Goal: Transaction & Acquisition: Obtain resource

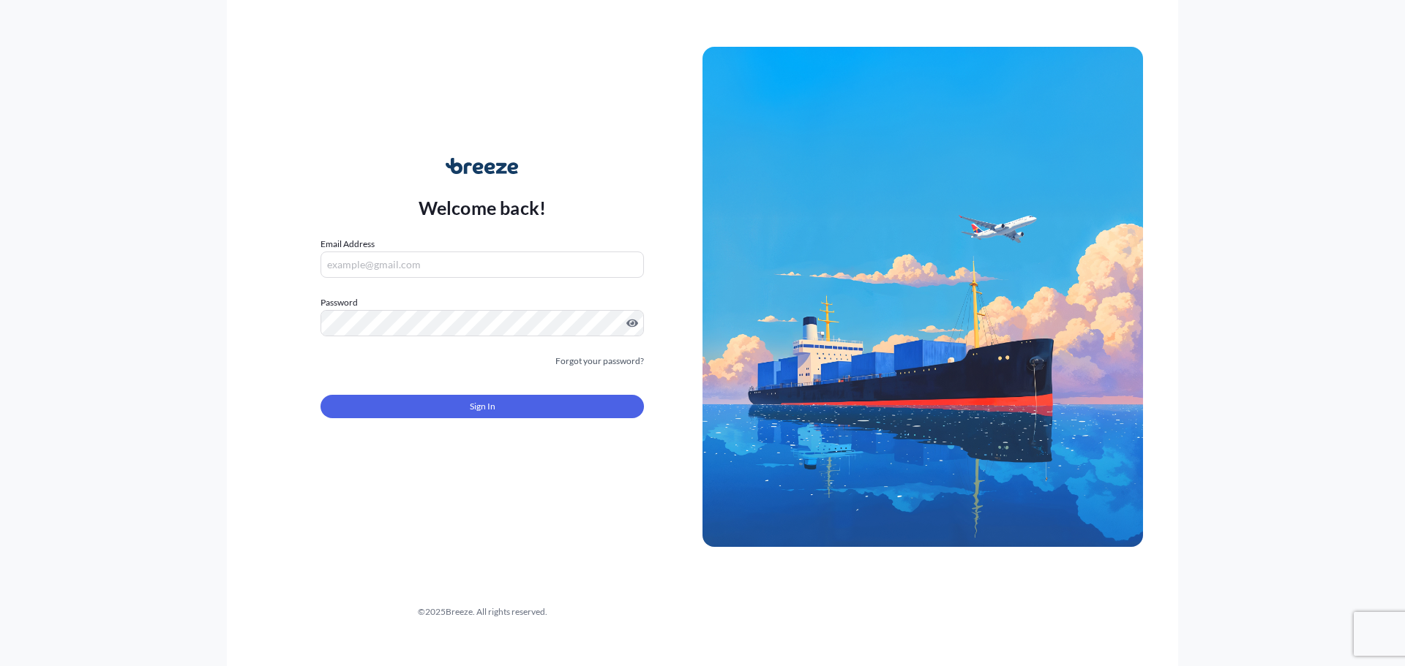
type input "[EMAIL_ADDRESS][DOMAIN_NAME]"
click at [471, 404] on span "Sign In" at bounding box center [483, 406] width 26 height 15
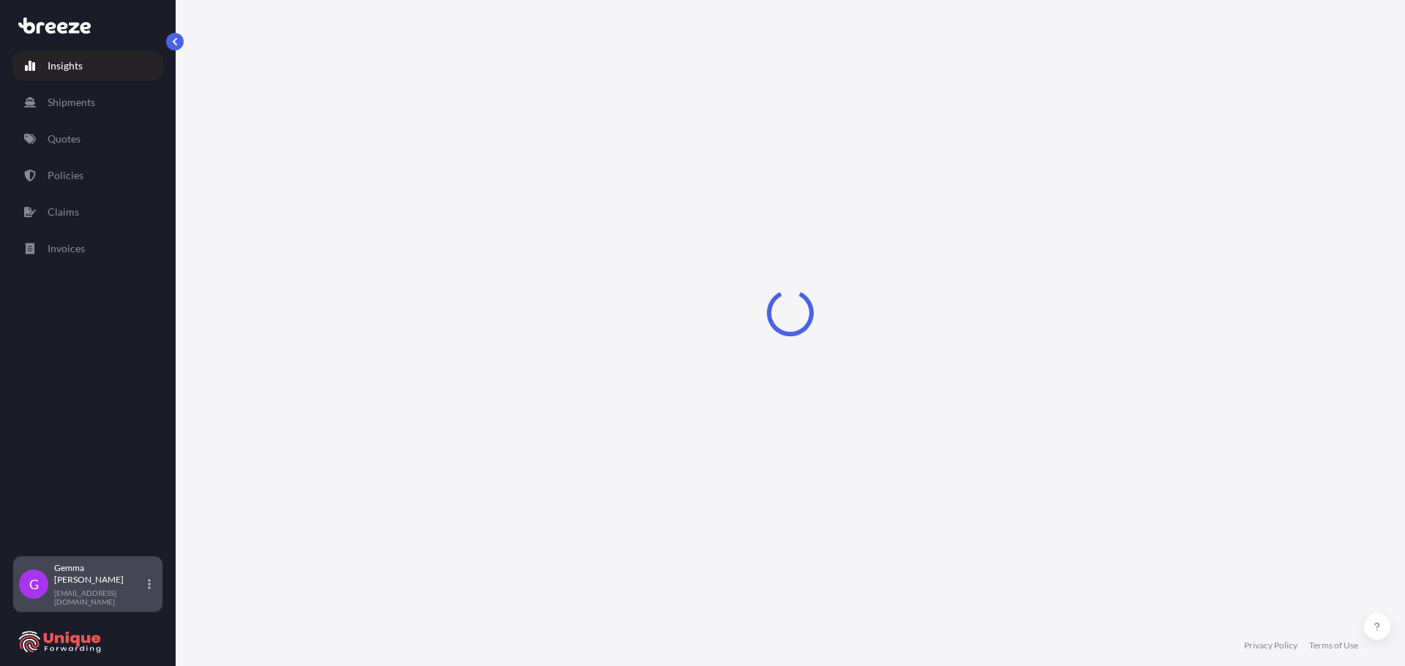
select select "2025"
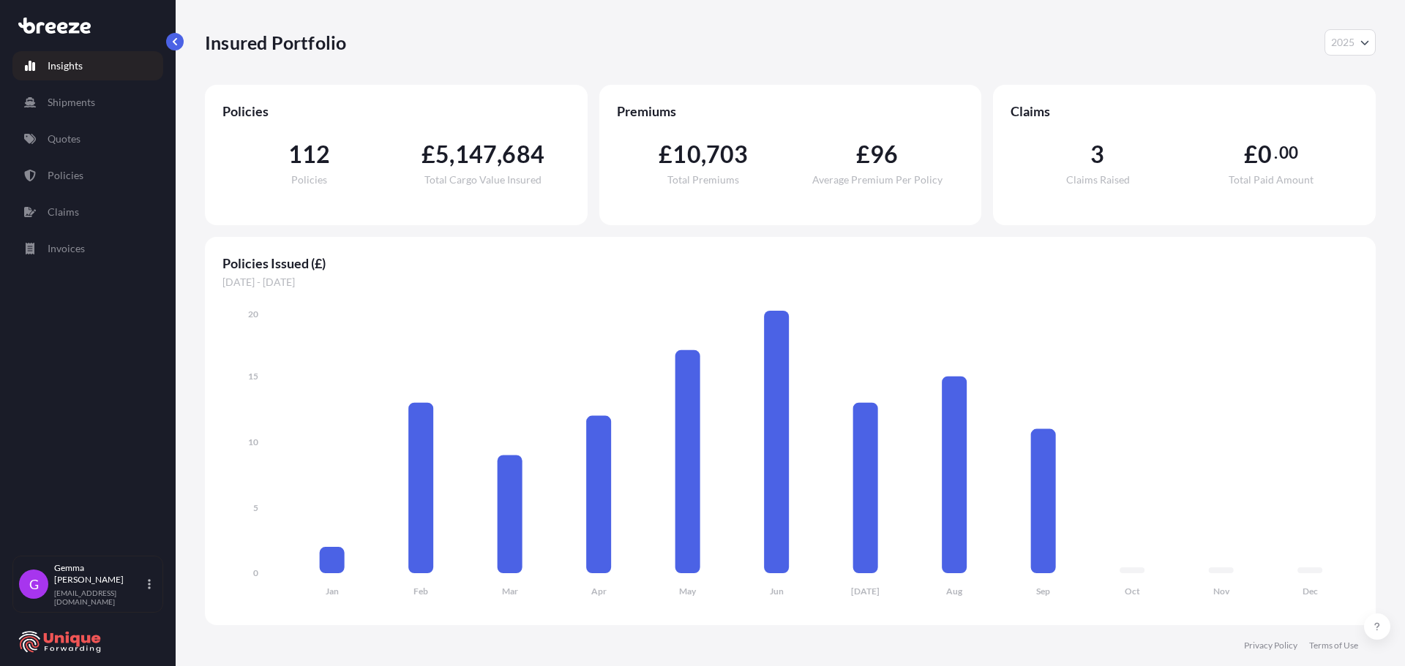
click at [67, 137] on p "Quotes" at bounding box center [64, 139] width 33 height 15
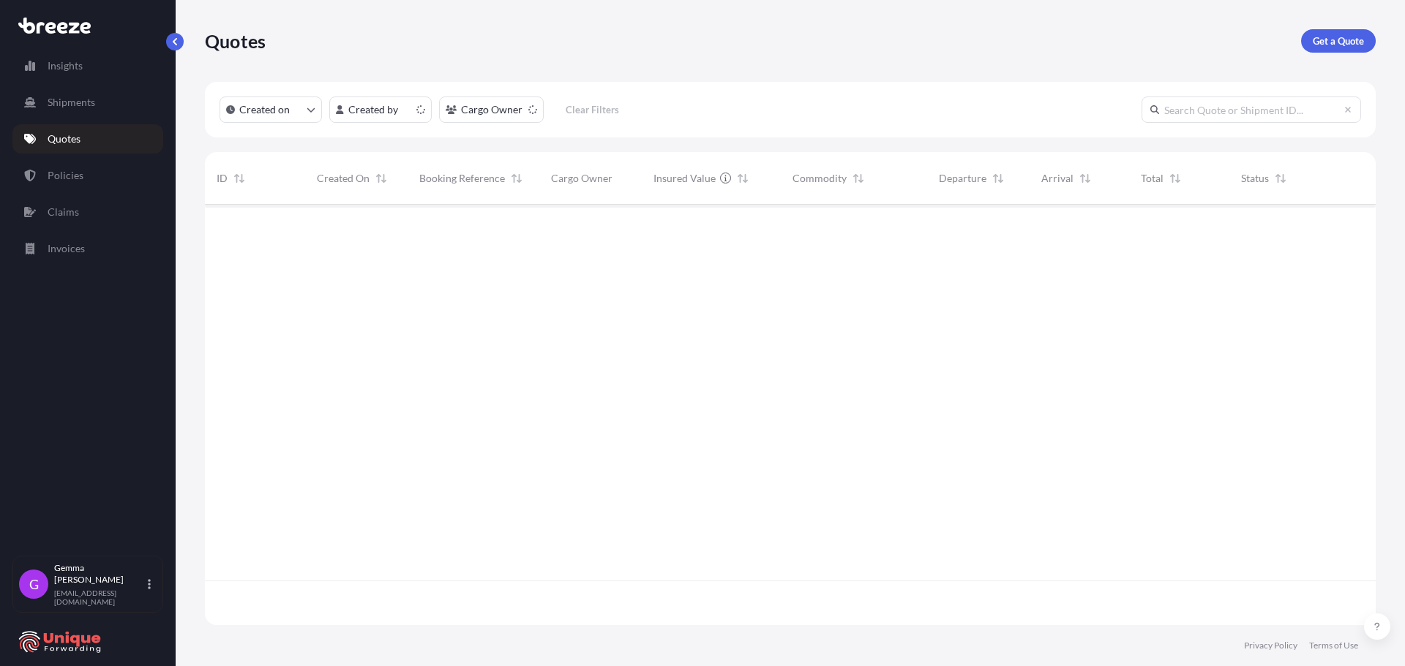
scroll to position [418, 1160]
click at [1346, 40] on p "Get a Quote" at bounding box center [1338, 41] width 51 height 15
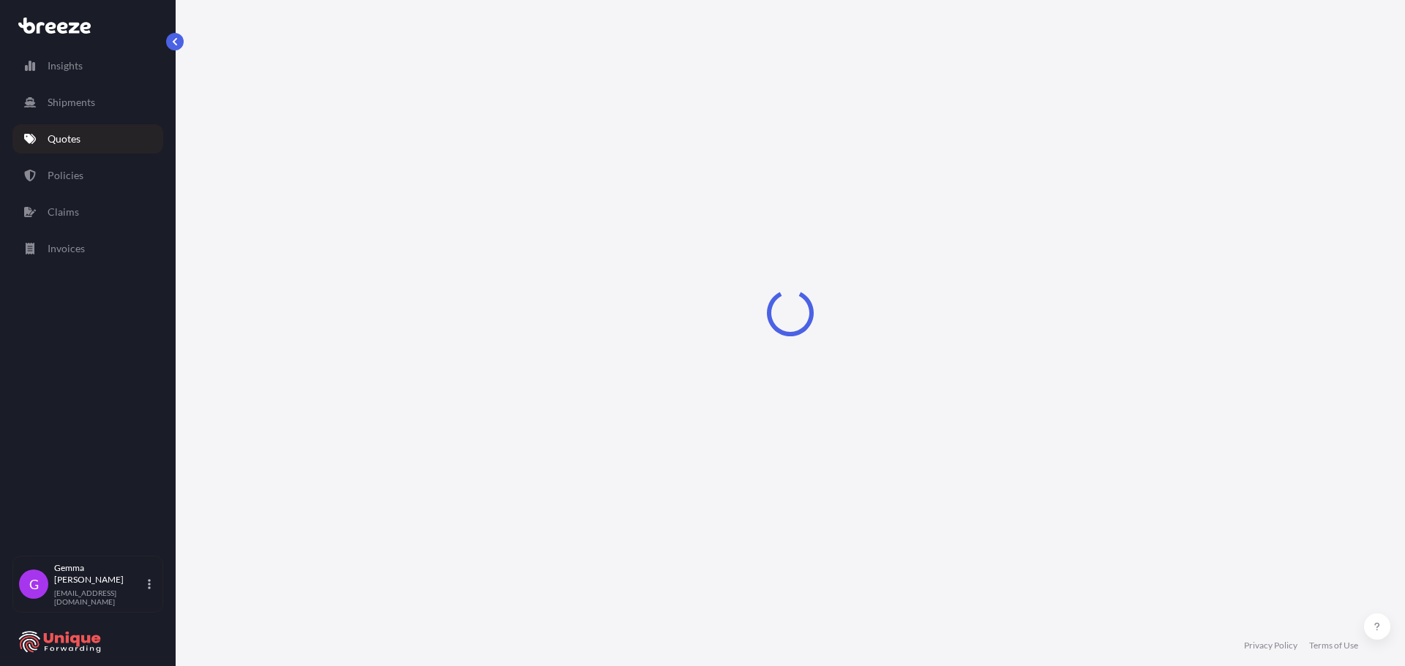
select select "Sea"
select select "1"
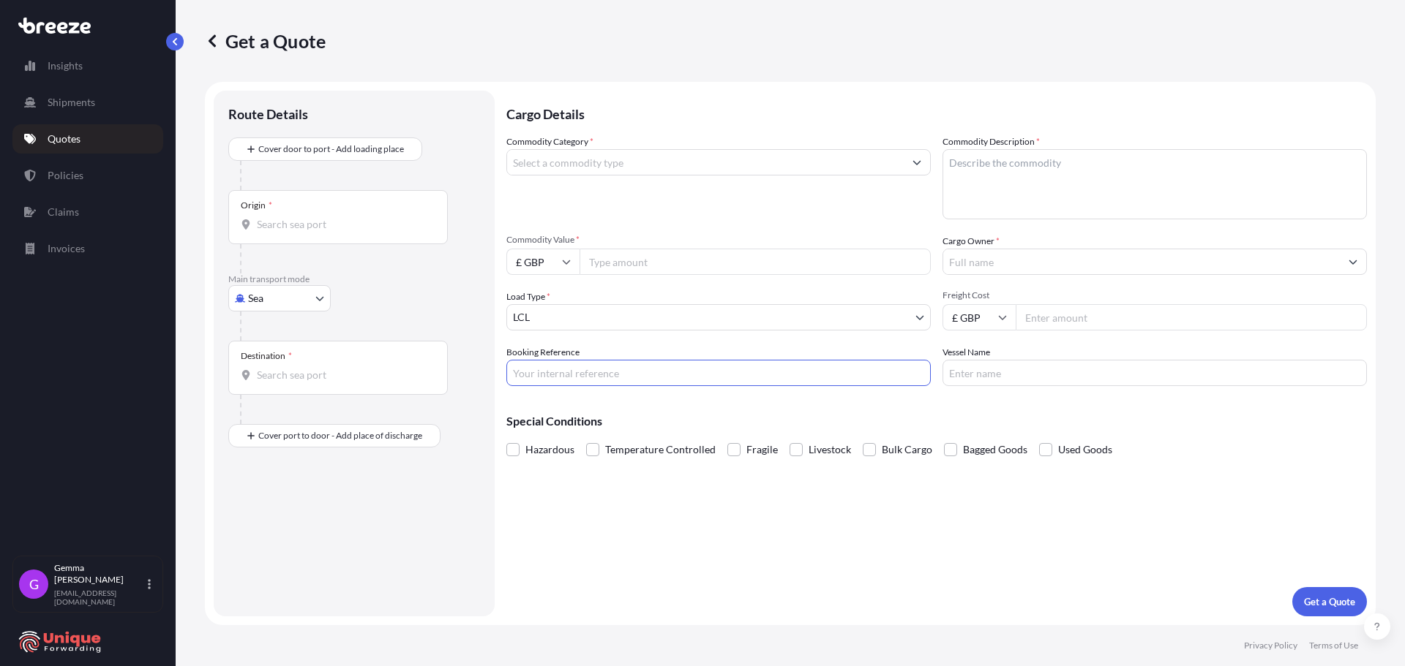
click at [574, 386] on input "Booking Reference" at bounding box center [718, 373] width 424 height 26
paste input "40981"
type input "40981"
click at [318, 215] on div "Origin *" at bounding box center [337, 217] width 219 height 54
click at [318, 217] on input "Origin *" at bounding box center [343, 224] width 173 height 15
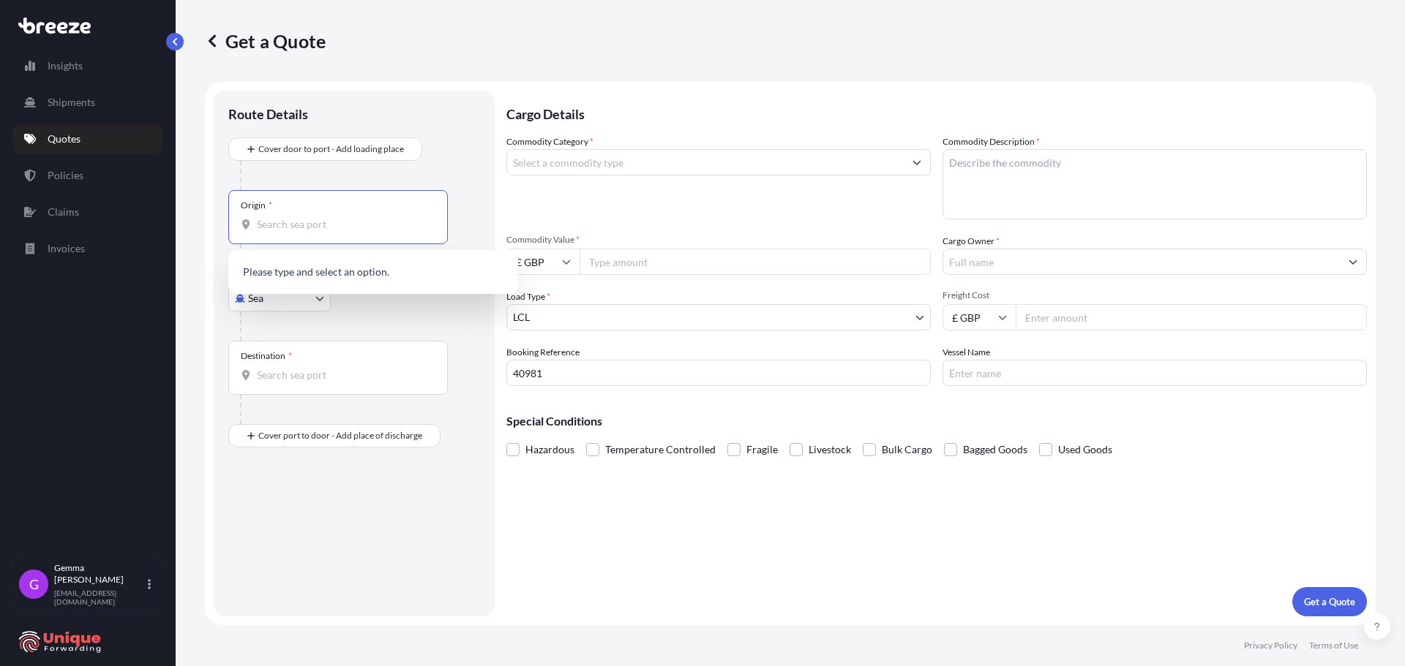
click at [274, 298] on body "0 options available. Insights Shipments Quotes Policies Claims Invoices G [PERS…" at bounding box center [702, 333] width 1405 height 666
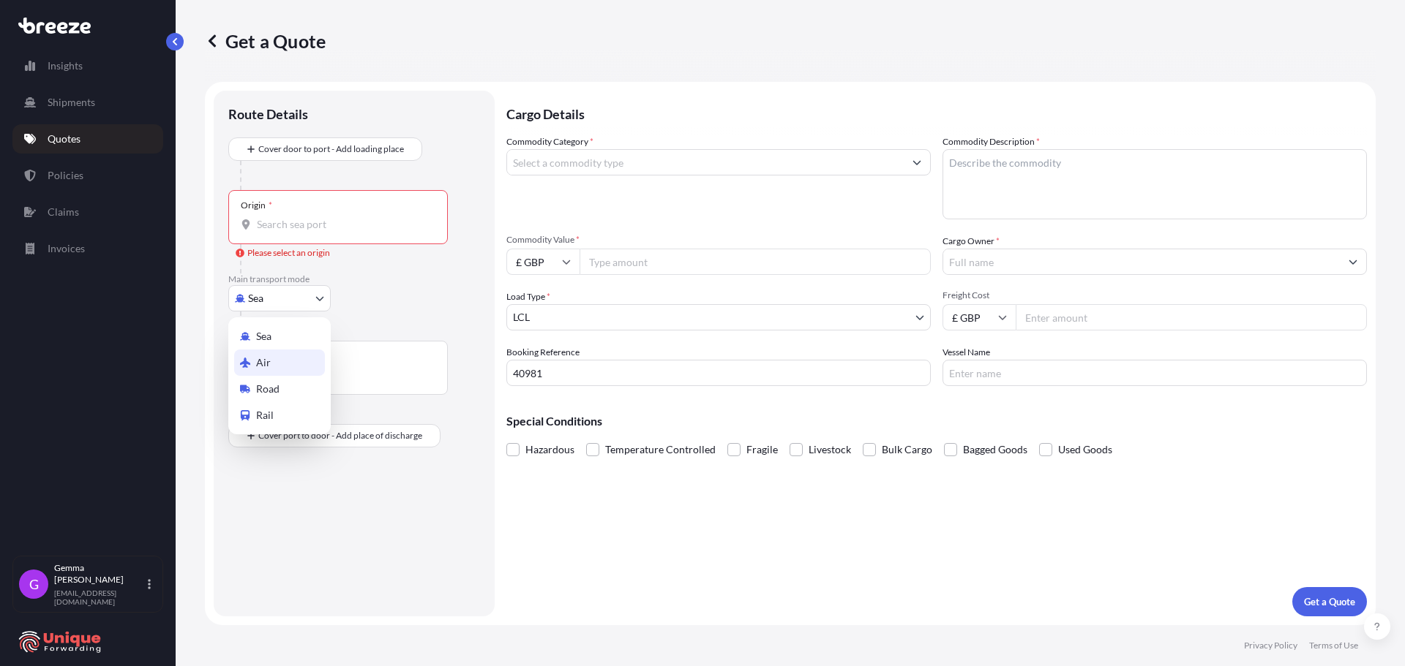
click at [265, 361] on span "Air" at bounding box center [263, 363] width 15 height 15
select select "Air"
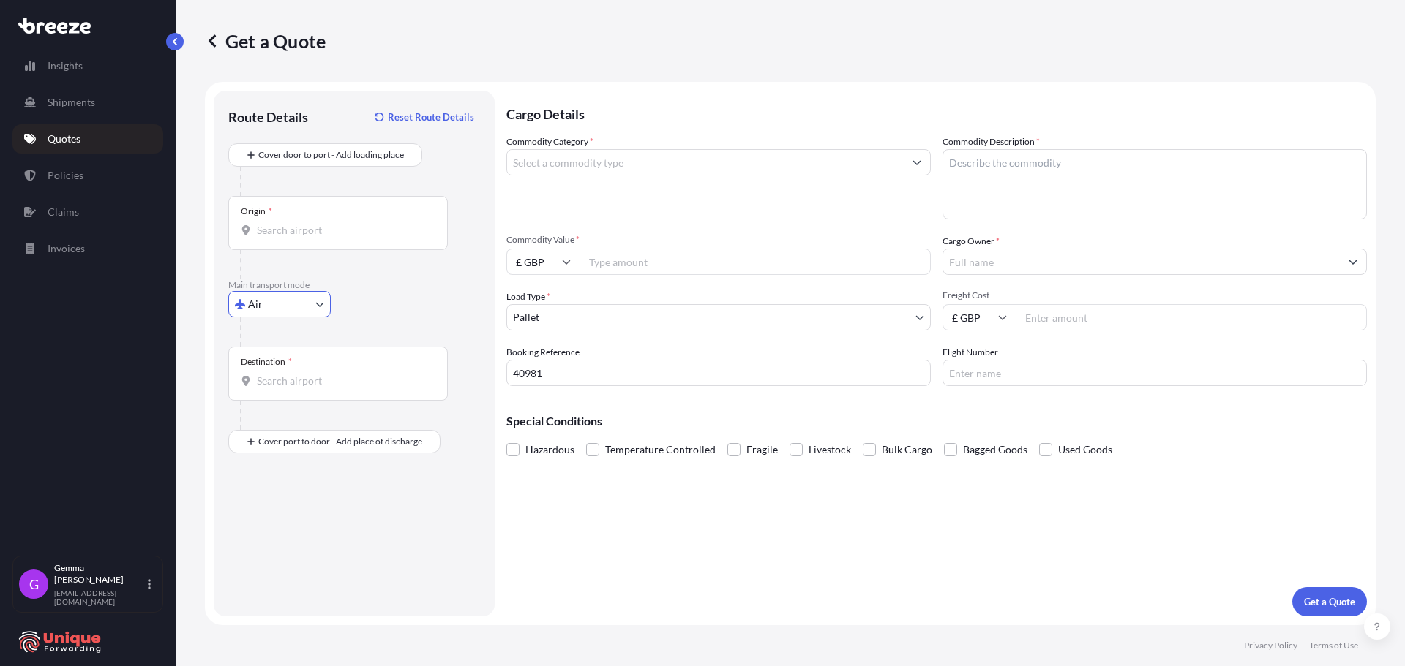
click at [302, 235] on input "Origin *" at bounding box center [343, 230] width 173 height 15
type input "PKKHI - [GEOGRAPHIC_DATA], [GEOGRAPHIC_DATA]"
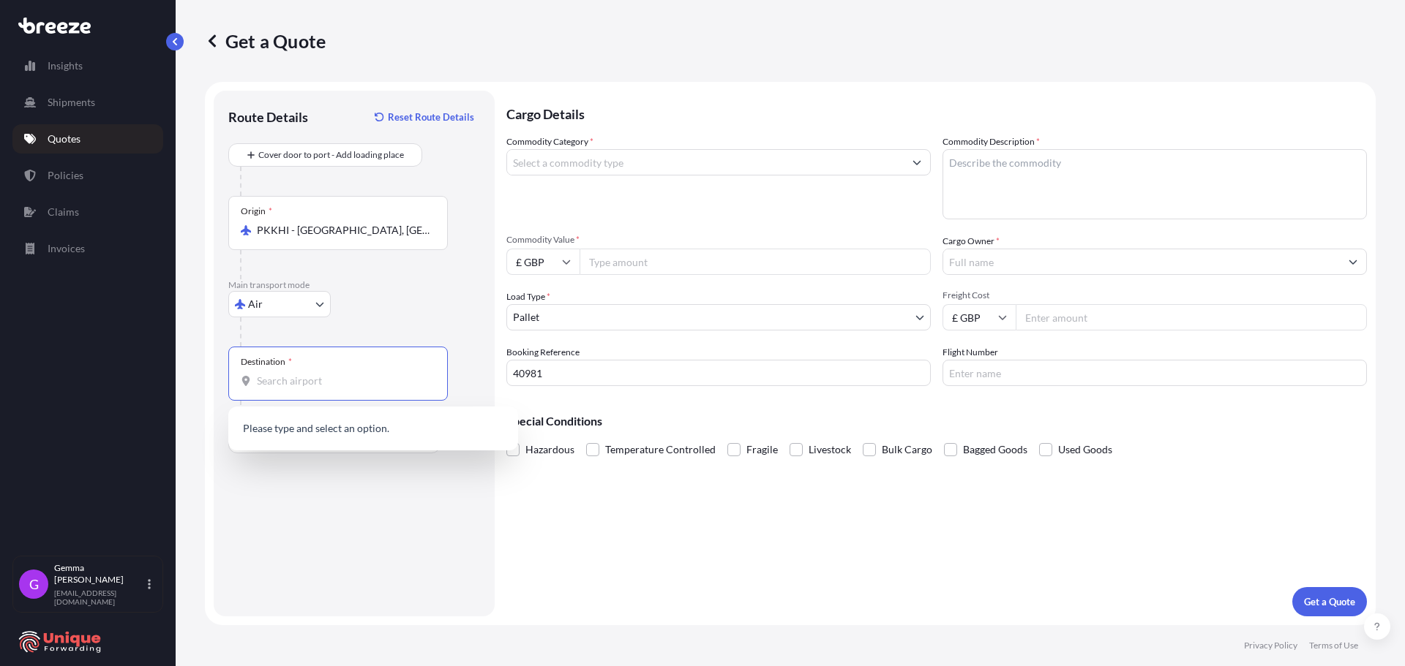
click at [331, 388] on input "Destination *" at bounding box center [343, 381] width 173 height 15
click at [266, 383] on input "lpndon heath" at bounding box center [343, 381] width 173 height 15
click at [361, 376] on input "london heath" at bounding box center [343, 381] width 173 height 15
drag, startPoint x: 361, startPoint y: 376, endPoint x: 145, endPoint y: 407, distance: 218.0
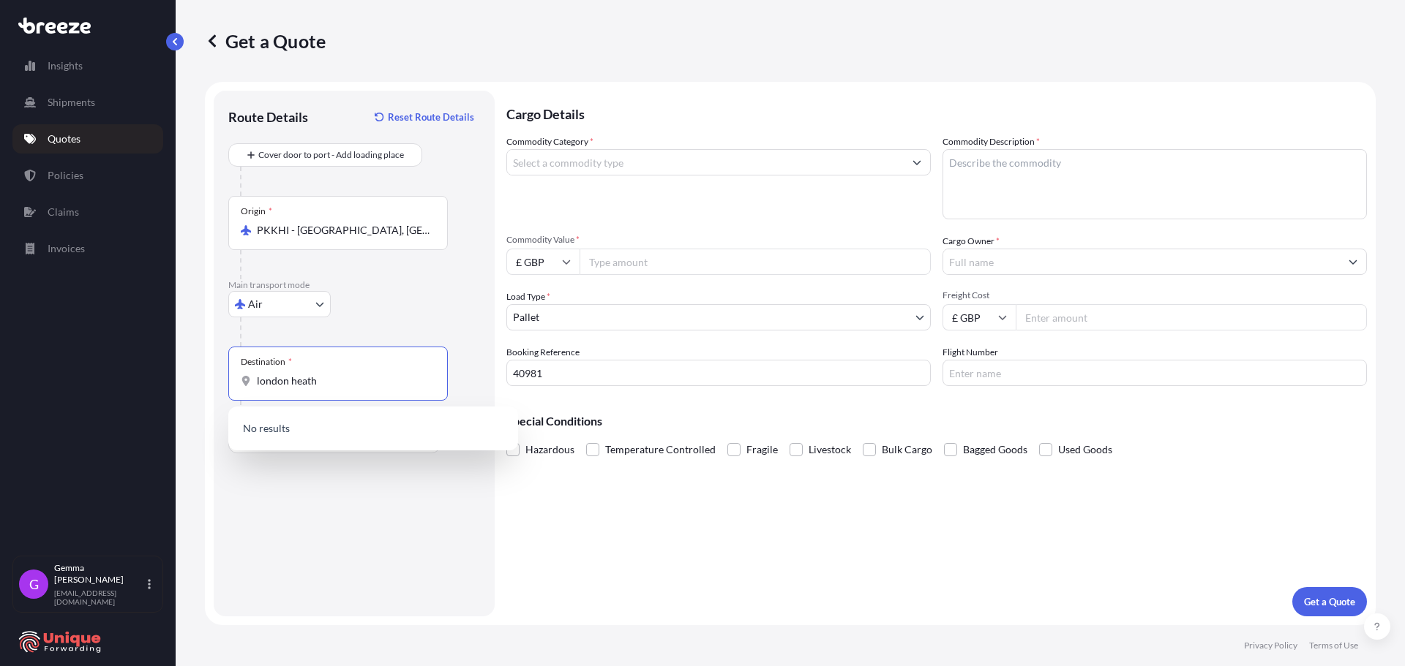
click at [145, 407] on div "Insights Shipments Quotes Policies Claims Invoices G [PERSON_NAME] [EMAIL_ADDRE…" at bounding box center [702, 333] width 1405 height 666
click at [363, 426] on span "GB LHR - Heathrow Apt/[GEOGRAPHIC_DATA], [GEOGRAPHIC_DATA]" at bounding box center [392, 432] width 228 height 29
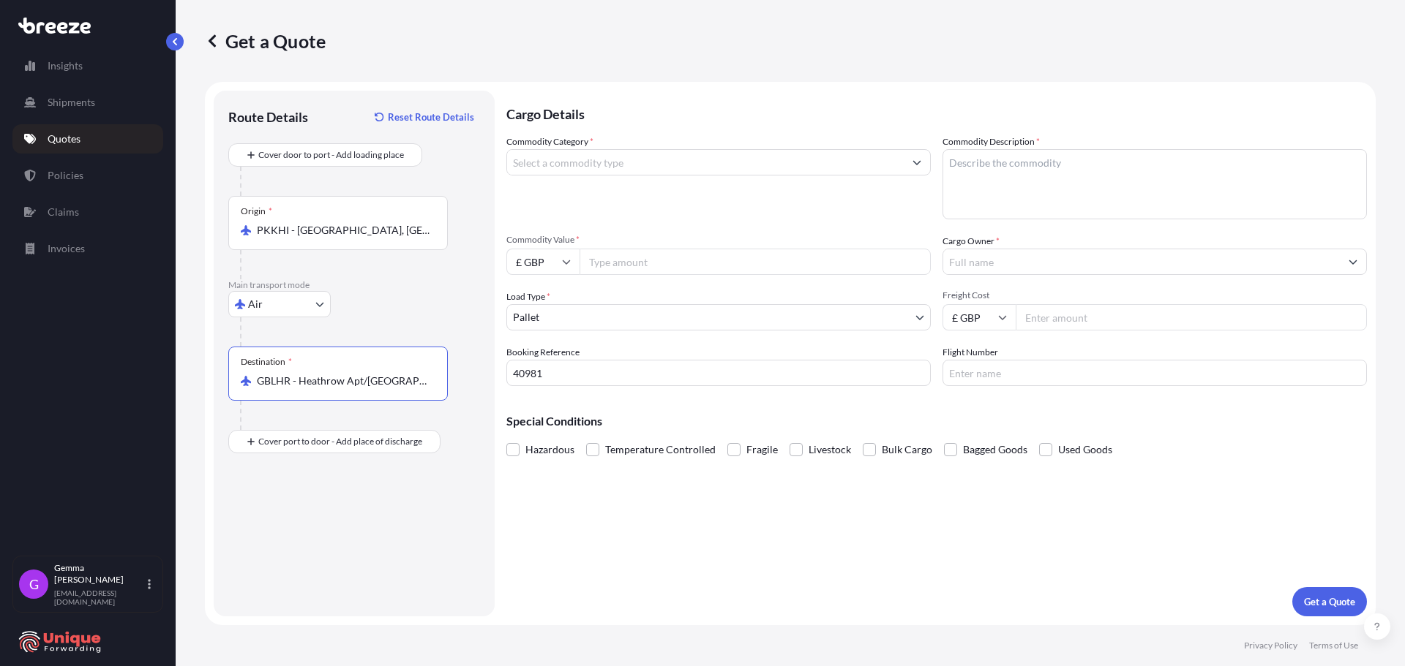
type input "GBLHR - Heathrow Apt/[GEOGRAPHIC_DATA], [GEOGRAPHIC_DATA]"
click at [816, 586] on div "Cargo Details Commodity Category * Commodity Description * Commodity Value * £ …" at bounding box center [936, 354] width 860 height 526
click at [620, 162] on input "Commodity Category *" at bounding box center [705, 162] width 397 height 26
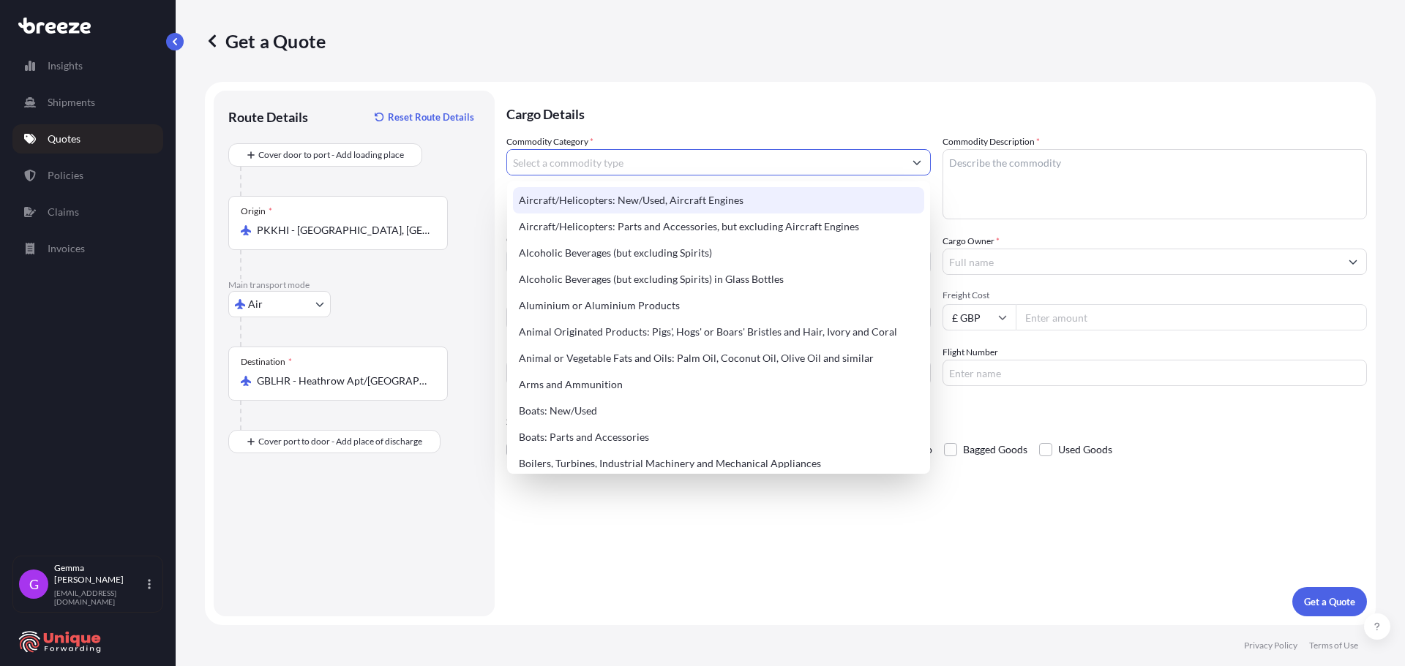
click at [853, 42] on div "Get a Quote" at bounding box center [790, 40] width 1171 height 23
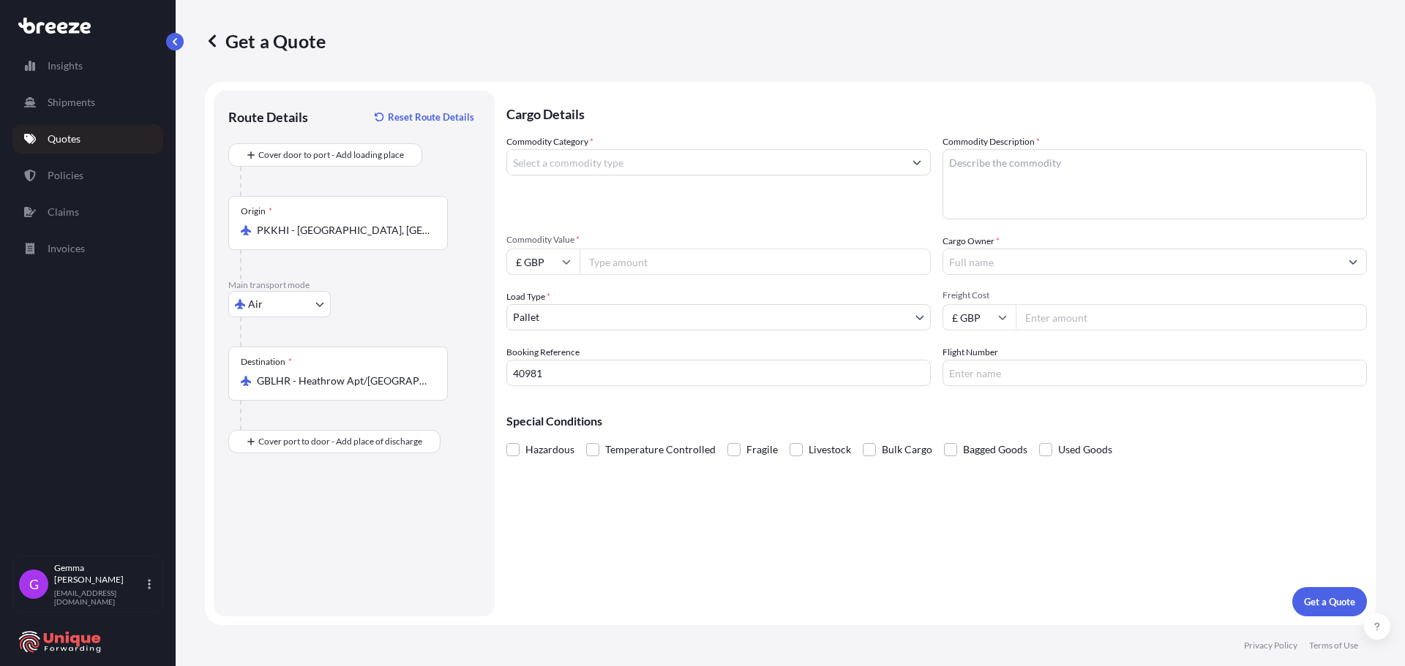
click at [658, 267] on input "Commodity Value *" at bounding box center [754, 262] width 351 height 26
type input "7000"
click at [539, 263] on input "£ GBP" at bounding box center [542, 262] width 73 height 26
click at [533, 364] on div "$ USD" at bounding box center [542, 364] width 61 height 28
type input "$ USD"
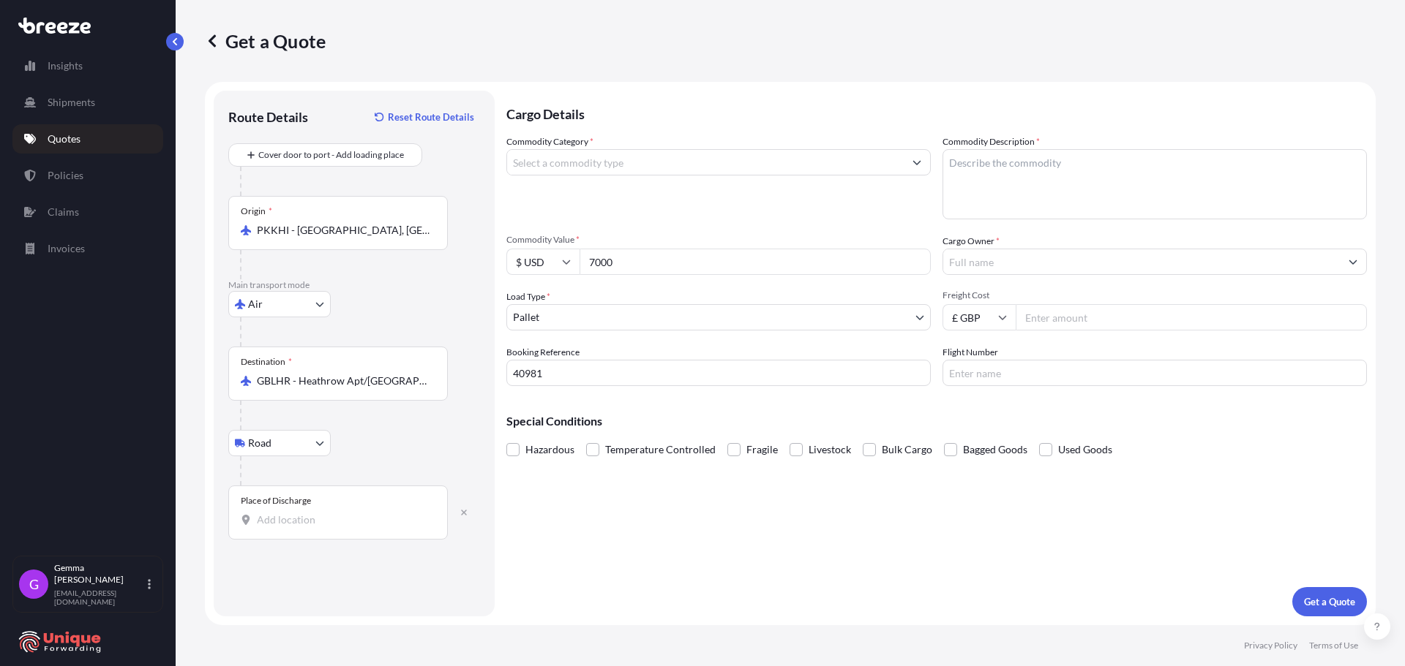
click at [272, 507] on div "Place of Discharge" at bounding box center [337, 513] width 219 height 54
click at [272, 513] on input "Place of Discharge" at bounding box center [343, 520] width 173 height 15
paste input "[GEOGRAPHIC_DATA] PO7 7UP"
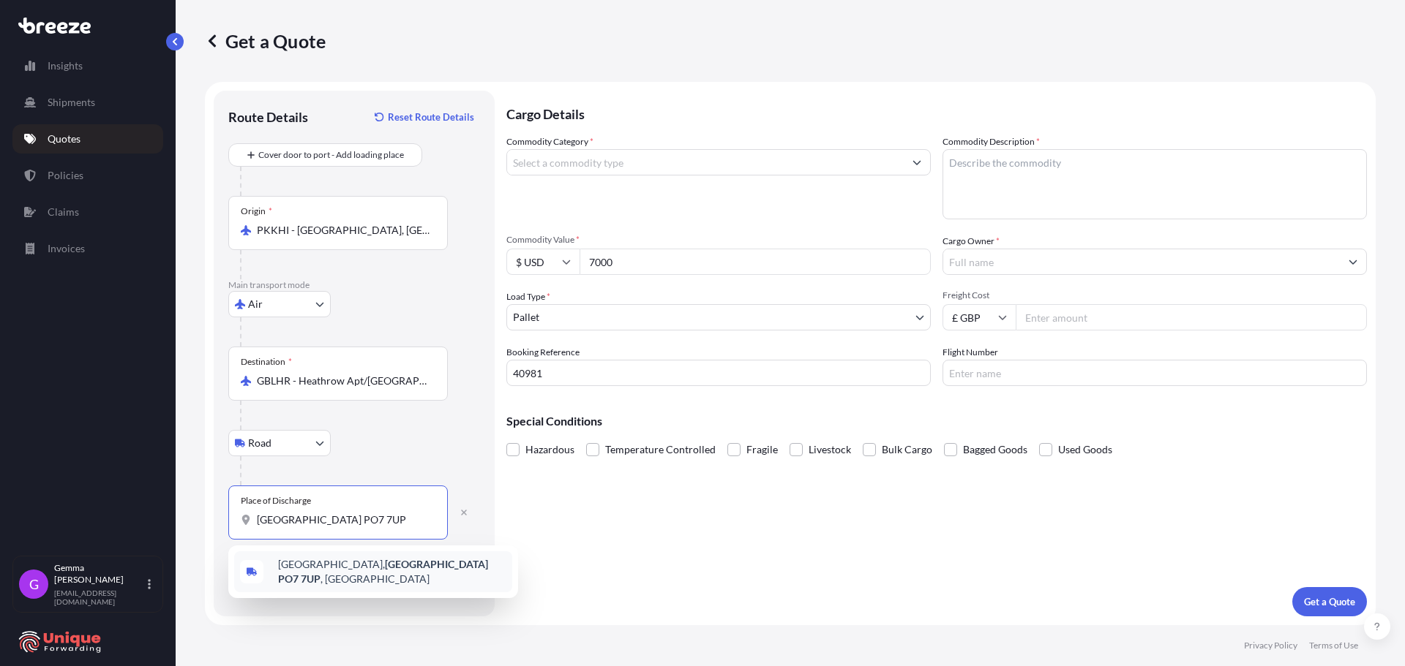
click at [331, 563] on span "[STREET_ADDRESS]" at bounding box center [392, 571] width 228 height 29
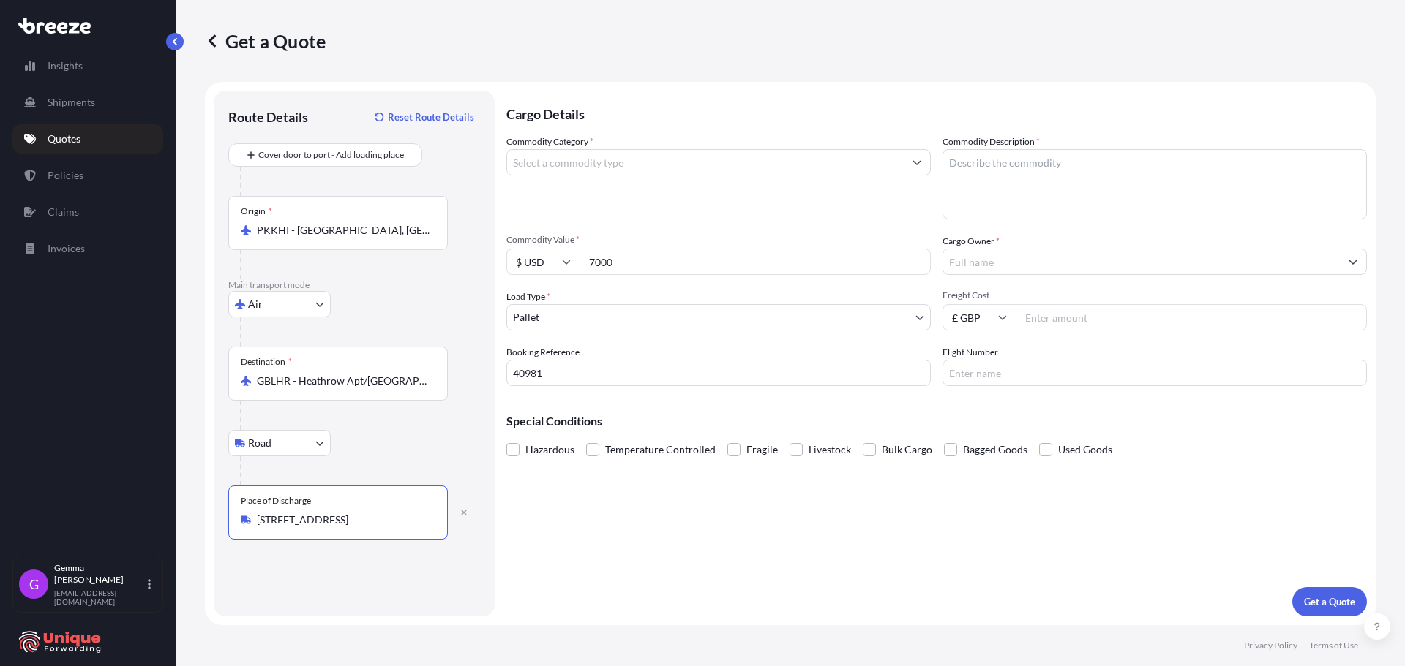
type input "[STREET_ADDRESS]"
click at [695, 565] on div "Cargo Details Commodity Category * Commodity Description * Commodity Value * $ …" at bounding box center [936, 354] width 860 height 526
click at [661, 162] on input "Commodity Category *" at bounding box center [705, 162] width 397 height 26
drag, startPoint x: 661, startPoint y: 162, endPoint x: 376, endPoint y: 177, distance: 285.7
click at [400, 177] on form "Route Details Reset Route Details Cover door to port - Add loading place Place …" at bounding box center [790, 354] width 1171 height 544
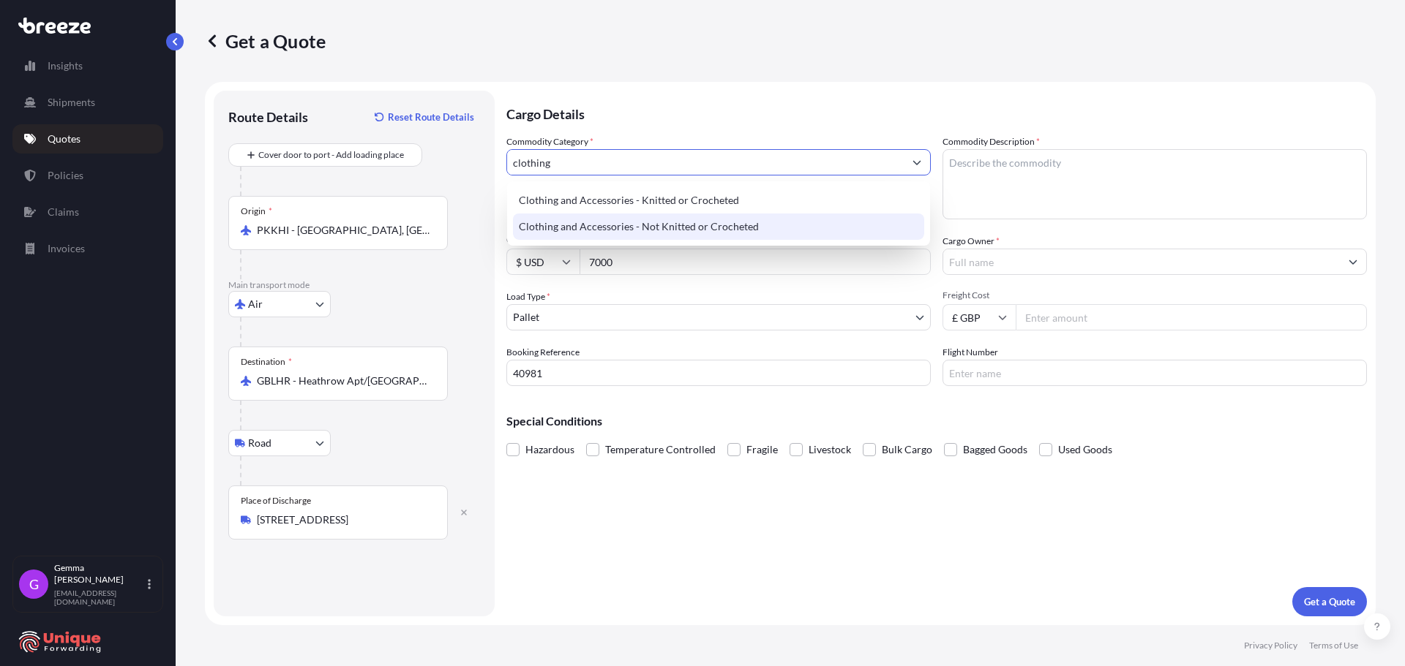
click at [743, 228] on div "Clothing and Accessories - Not Knitted or Crocheted" at bounding box center [718, 227] width 411 height 26
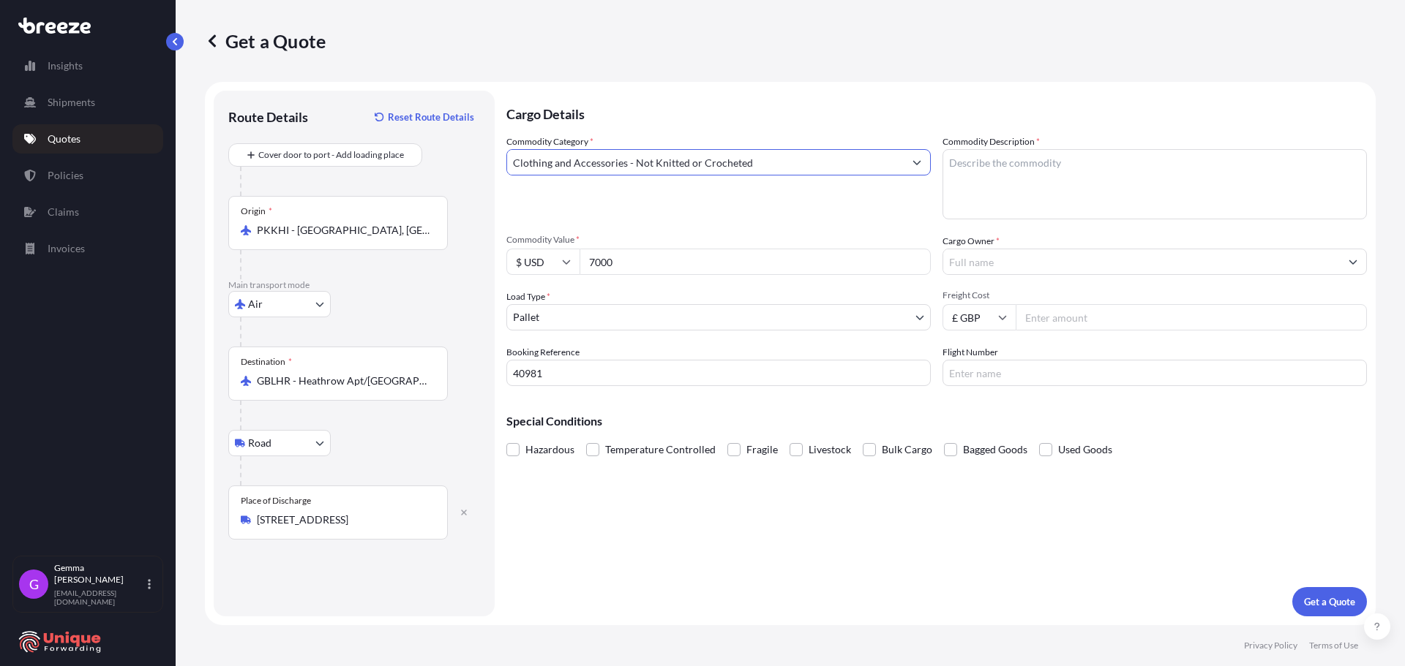
type input "Clothing and Accessories - Not Knitted or Crocheted"
click at [1096, 168] on textarea "Commodity Description *" at bounding box center [1154, 184] width 424 height 70
type textarea "HIGH VIS"
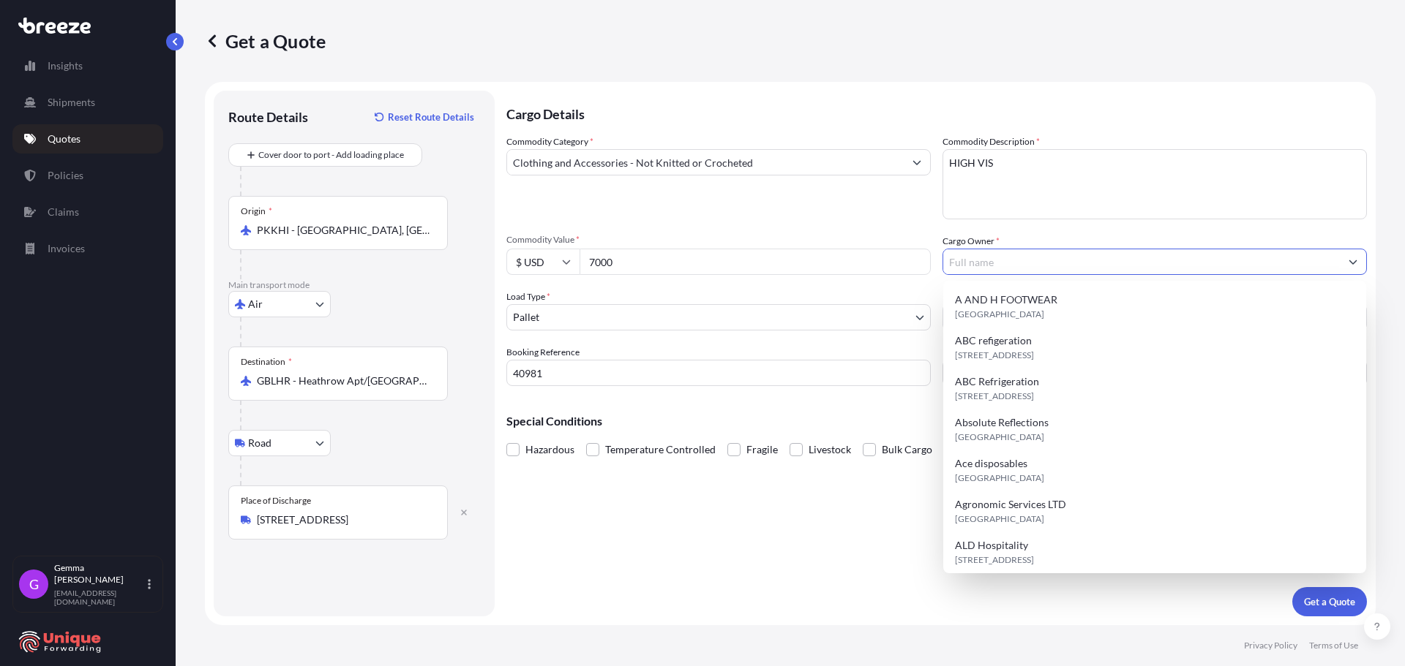
click at [1031, 266] on input "Cargo Owner *" at bounding box center [1141, 262] width 397 height 26
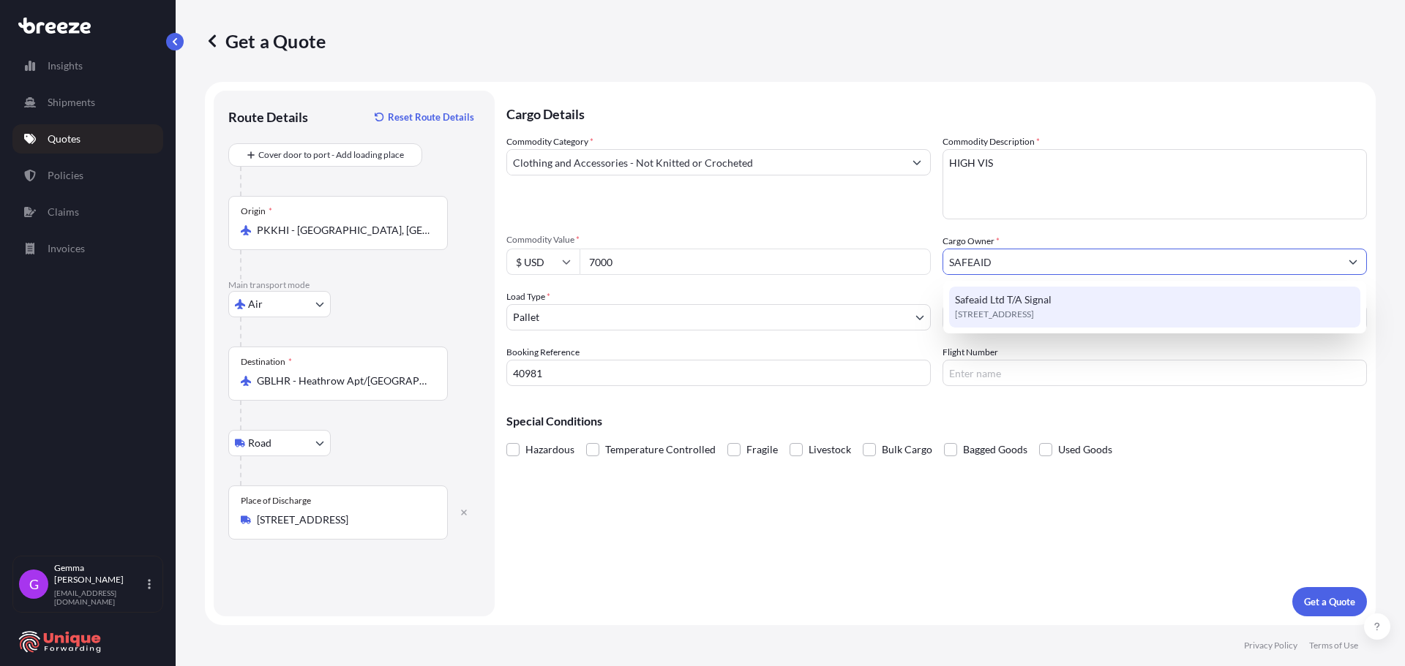
click at [1034, 308] on span "[STREET_ADDRESS]" at bounding box center [994, 314] width 79 height 15
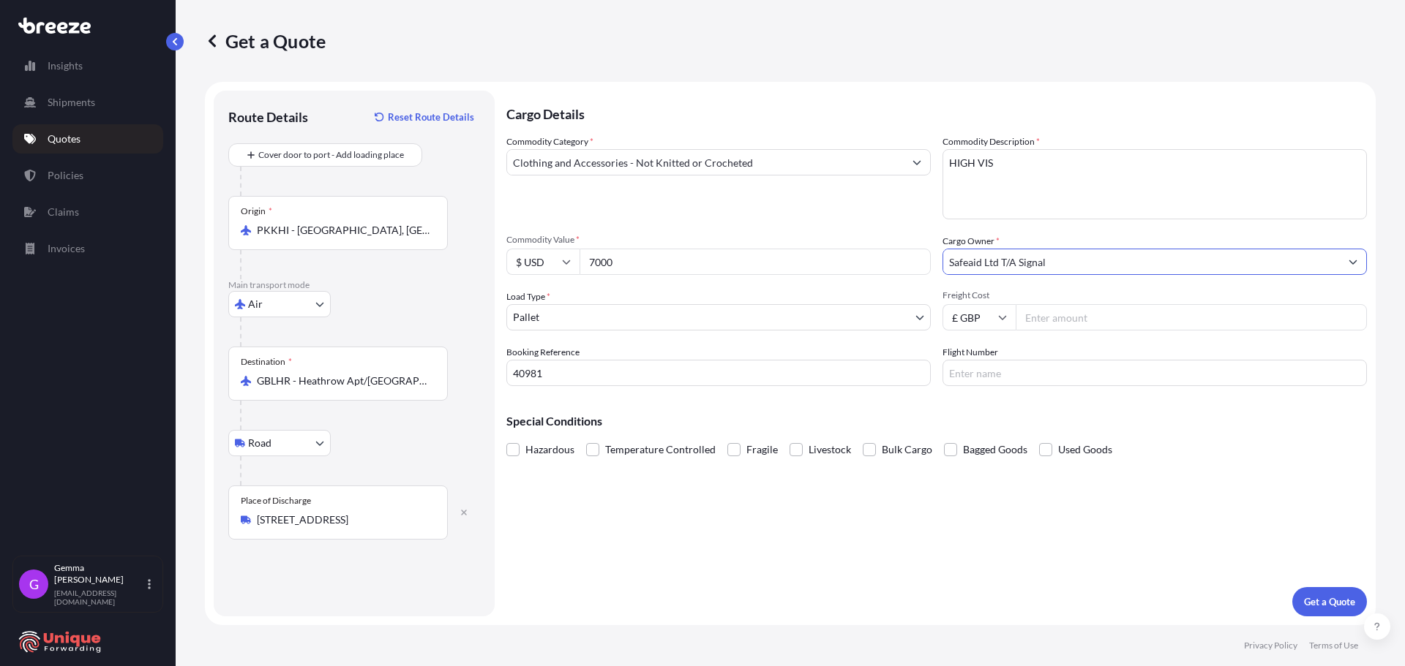
type input "Safeaid Ltd T/A Signal"
click at [1056, 320] on input "Freight Cost" at bounding box center [1190, 317] width 351 height 26
click at [1107, 322] on input "Freight Cost" at bounding box center [1190, 317] width 351 height 26
type input "1130"
click at [1335, 601] on p "Get a Quote" at bounding box center [1329, 602] width 51 height 15
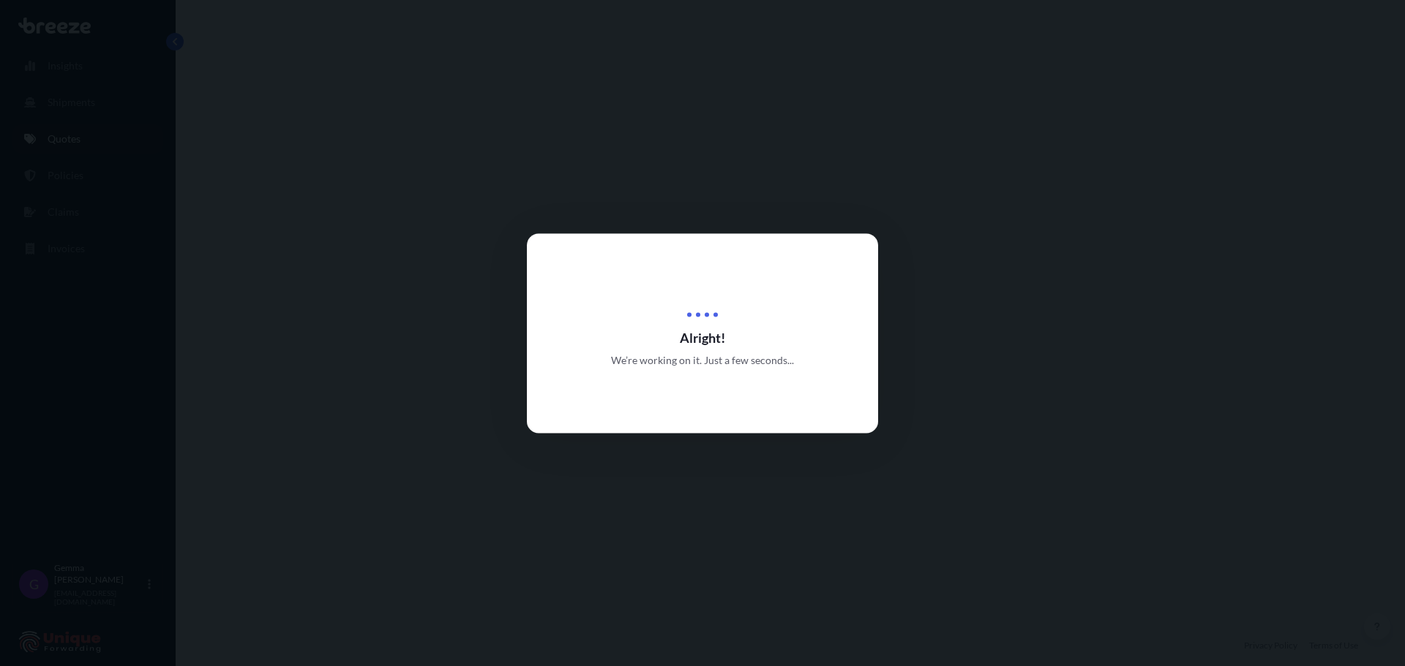
select select "Air"
select select "Road"
select select "1"
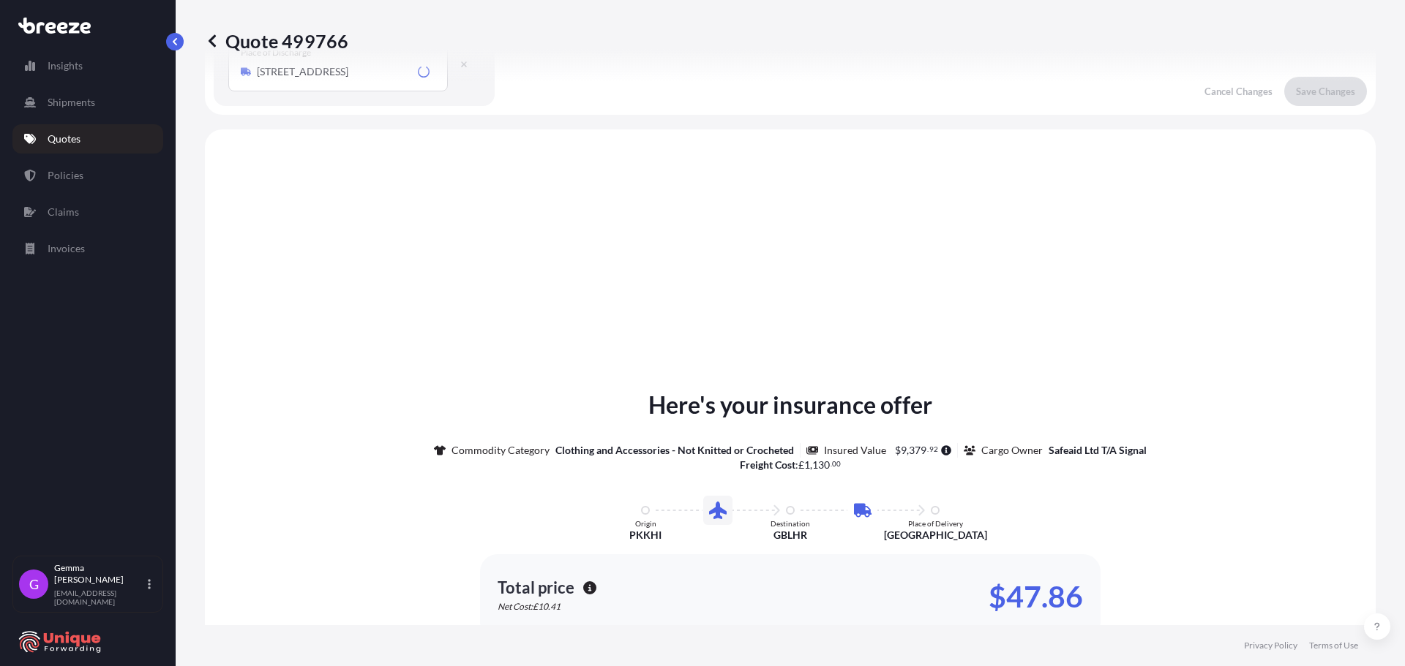
scroll to position [499, 0]
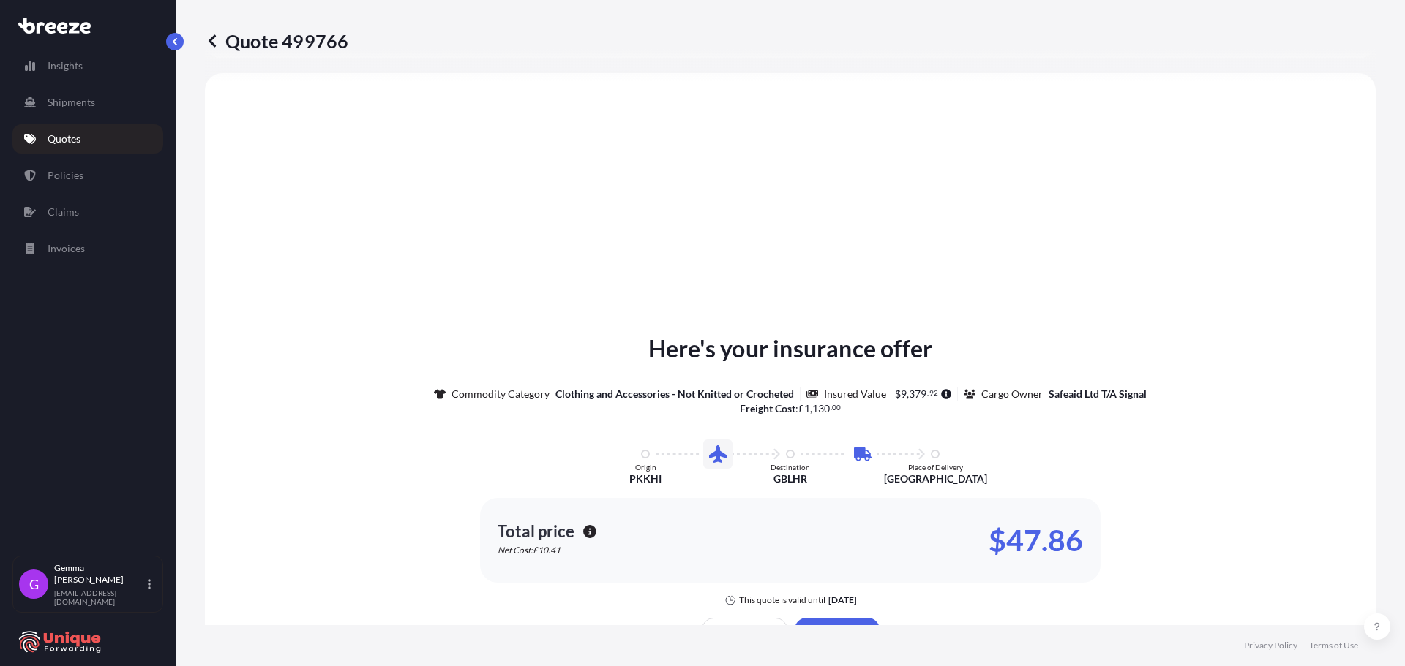
click at [503, 274] on div "Here's your insurance offer Commodity Category Clothing and Accessories - Not K…" at bounding box center [790, 503] width 1130 height 818
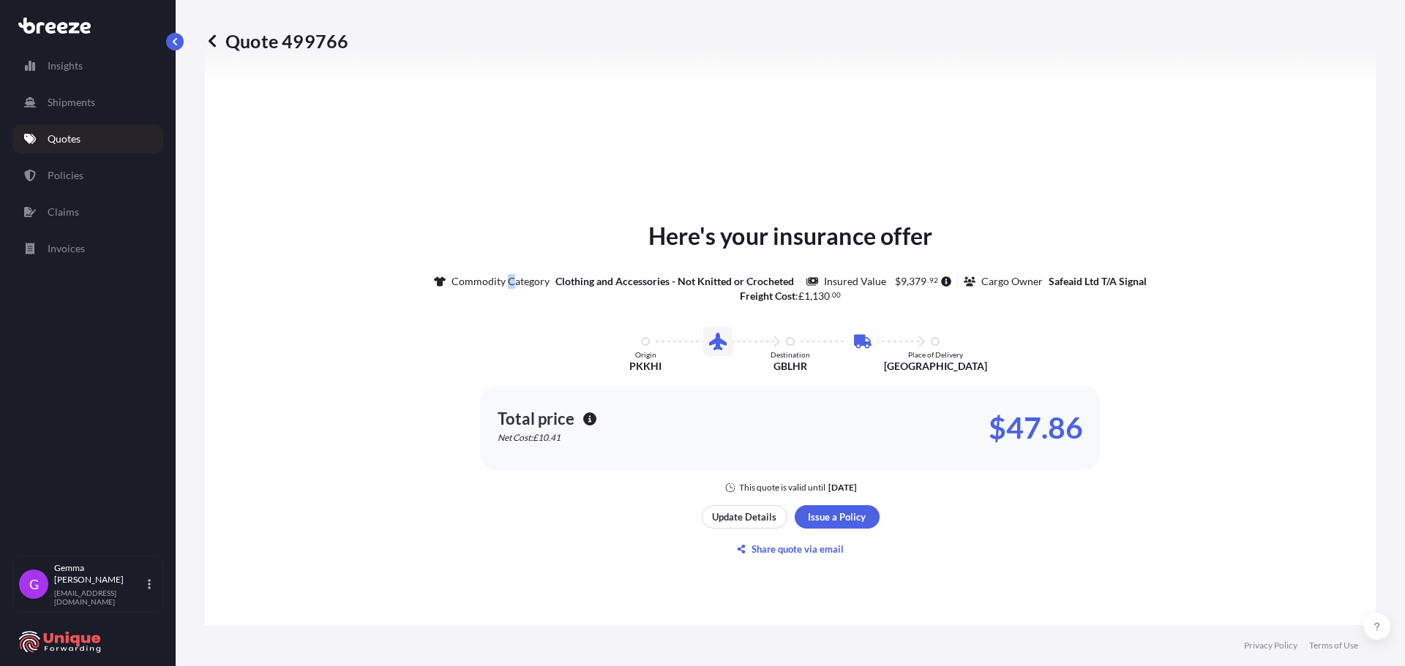
scroll to position [718, 0]
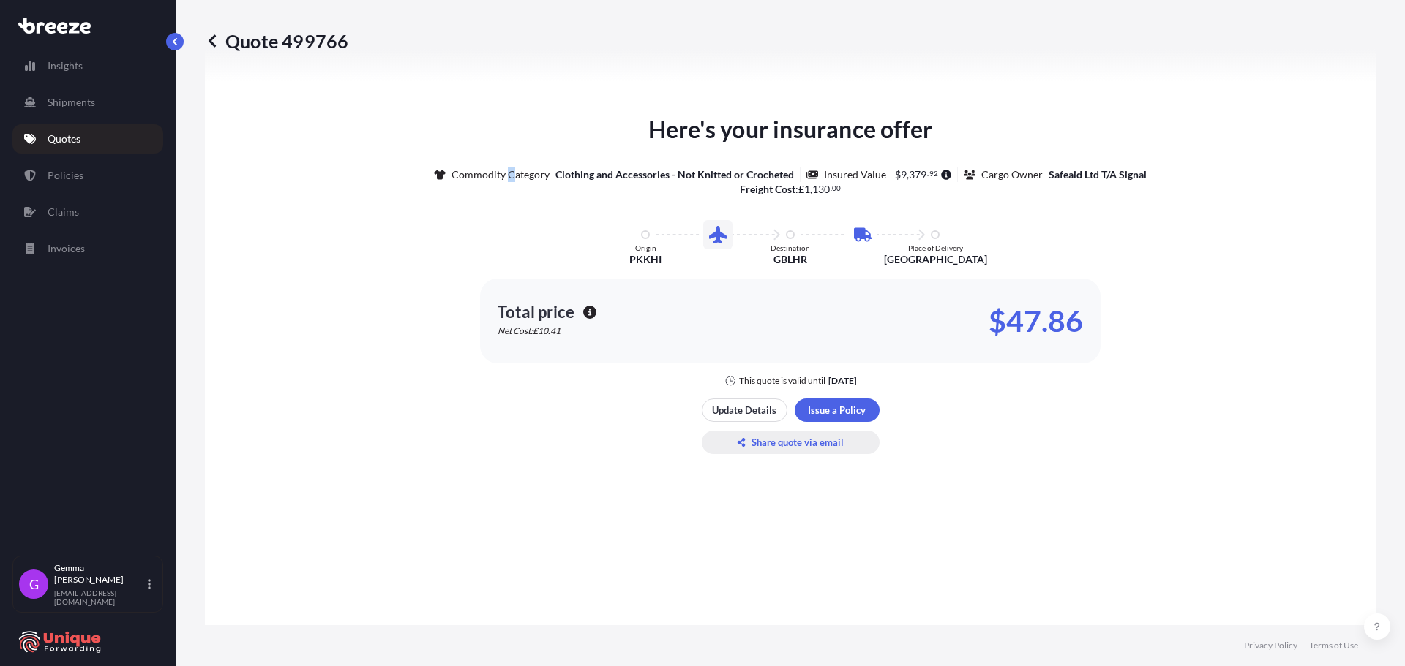
click at [788, 441] on p "Share quote via email" at bounding box center [797, 442] width 92 height 15
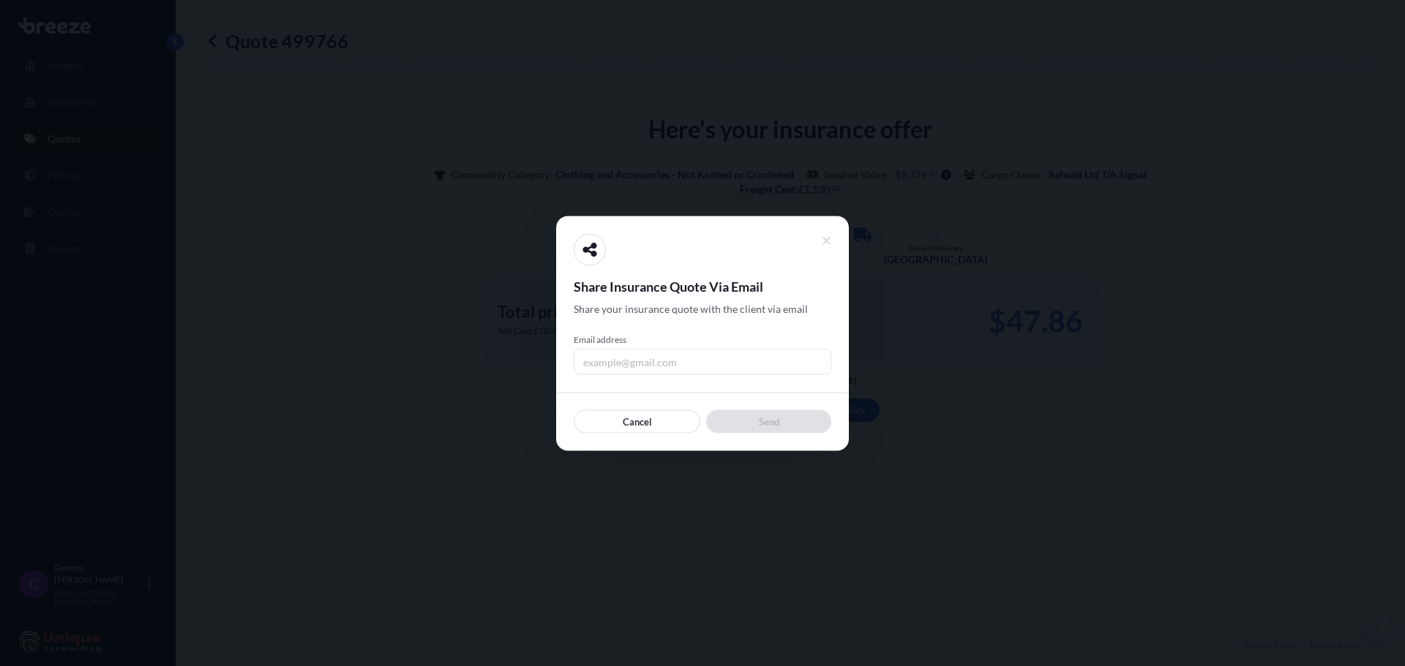
click at [649, 363] on input "Email address" at bounding box center [703, 361] width 258 height 26
click at [690, 361] on input "[EMAIL_ADDRESS][DOMAIN_NAME]" at bounding box center [703, 361] width 258 height 26
click at [688, 361] on input "[EMAIL_ADDRESS][DOMAIN_NAME]" at bounding box center [703, 361] width 258 height 26
type input "[EMAIL_ADDRESS][DOMAIN_NAME]"
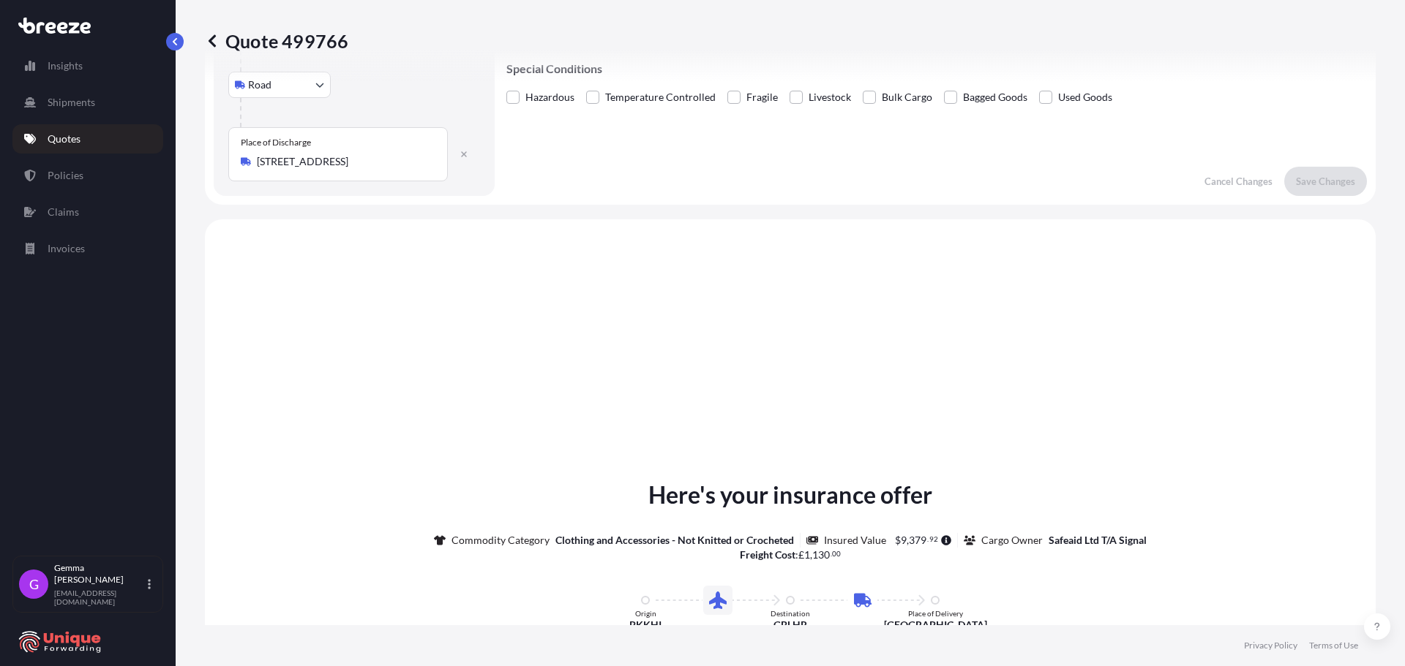
scroll to position [0, 0]
